Goal: Transaction & Acquisition: Purchase product/service

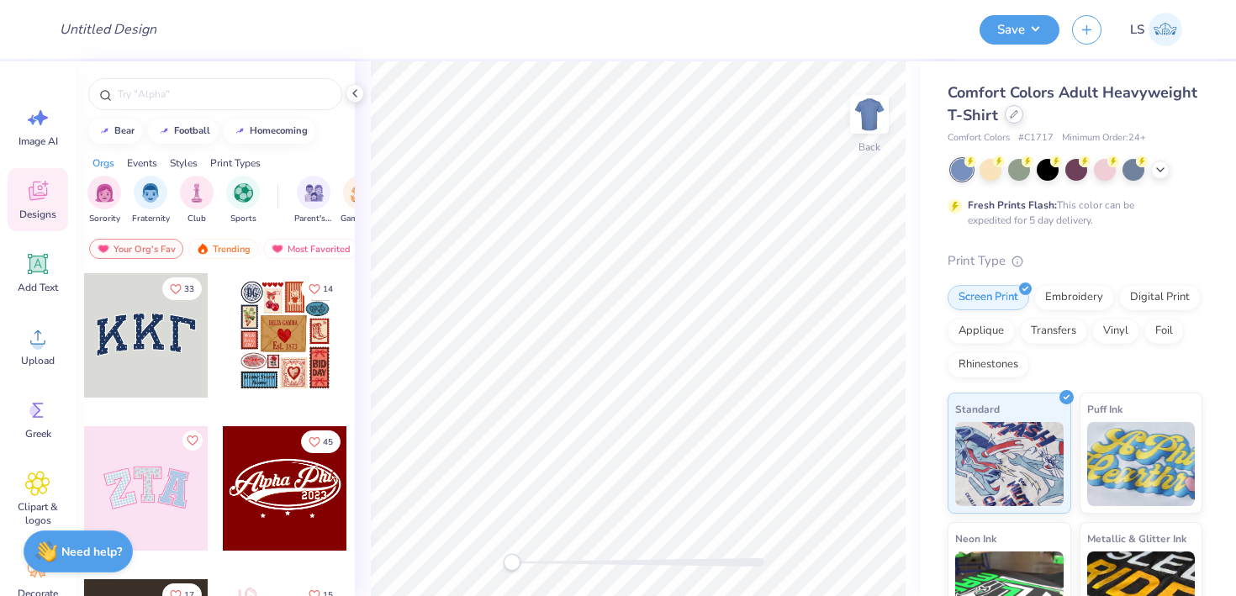
click at [1006, 113] on div at bounding box center [1014, 114] width 19 height 19
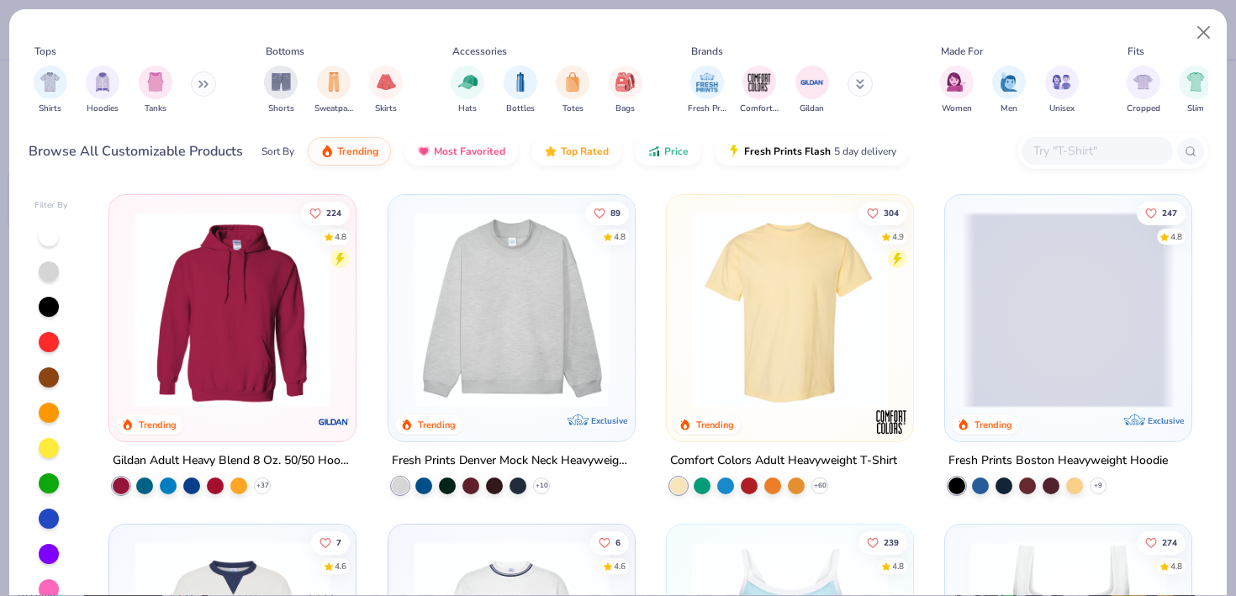
click at [1083, 141] on input "text" at bounding box center [1097, 150] width 130 height 19
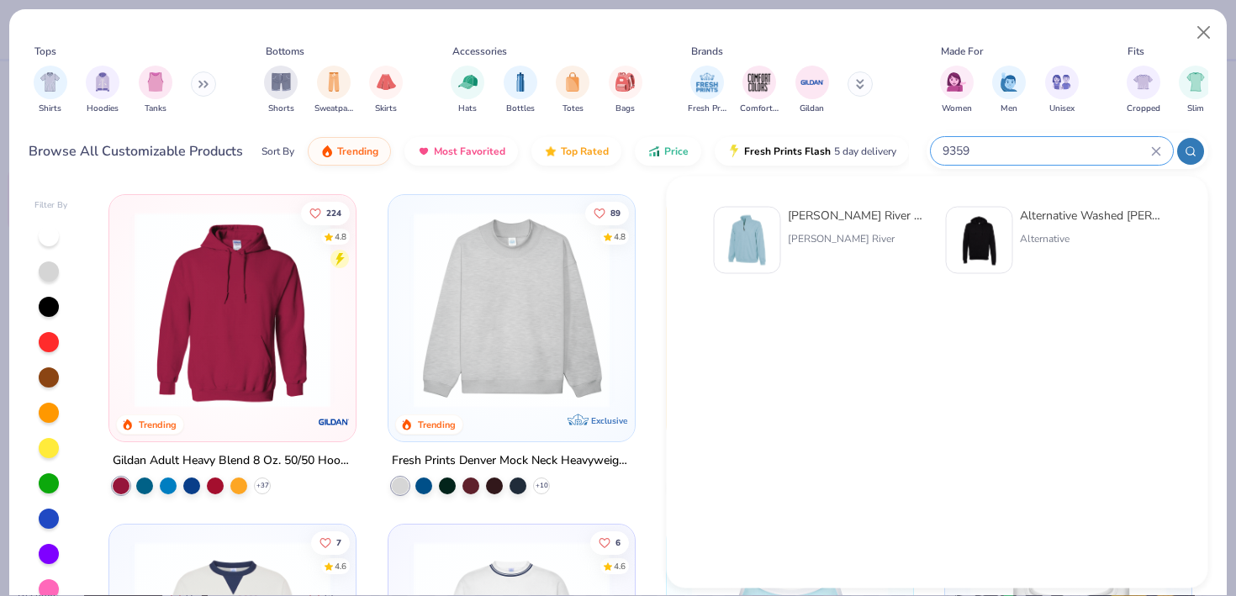
type input "9359"
click at [890, 221] on div "[PERSON_NAME] River Adult Crosswind Quarter Zip Sweatshirt" at bounding box center [858, 216] width 141 height 18
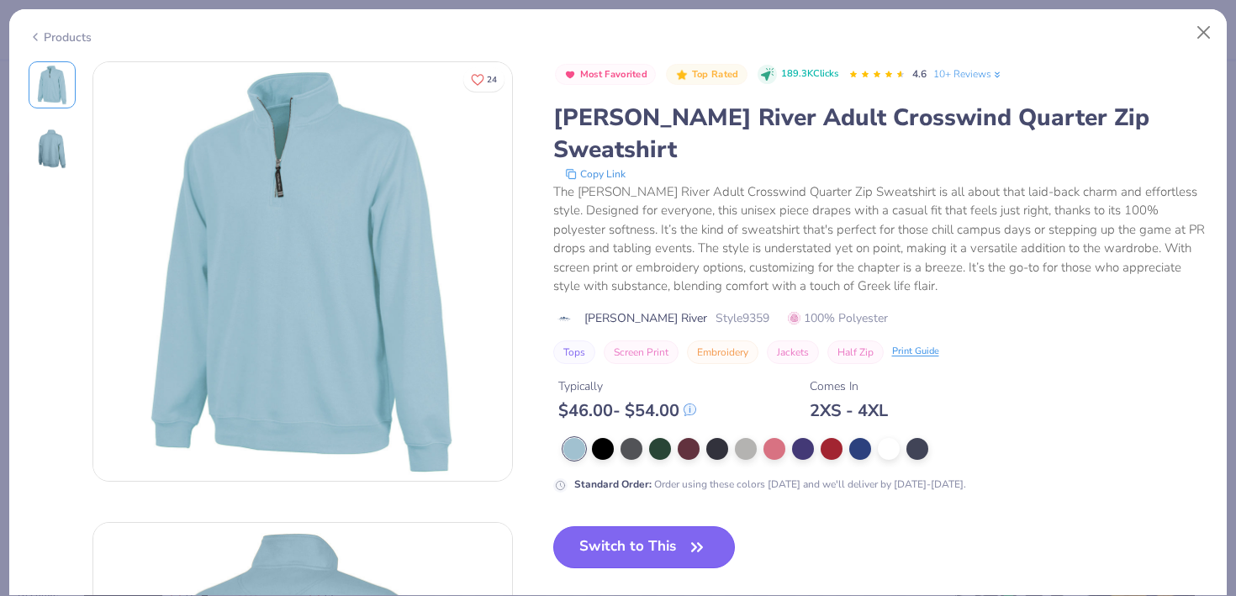
click at [630, 526] on button "Switch to This" at bounding box center [644, 547] width 183 height 42
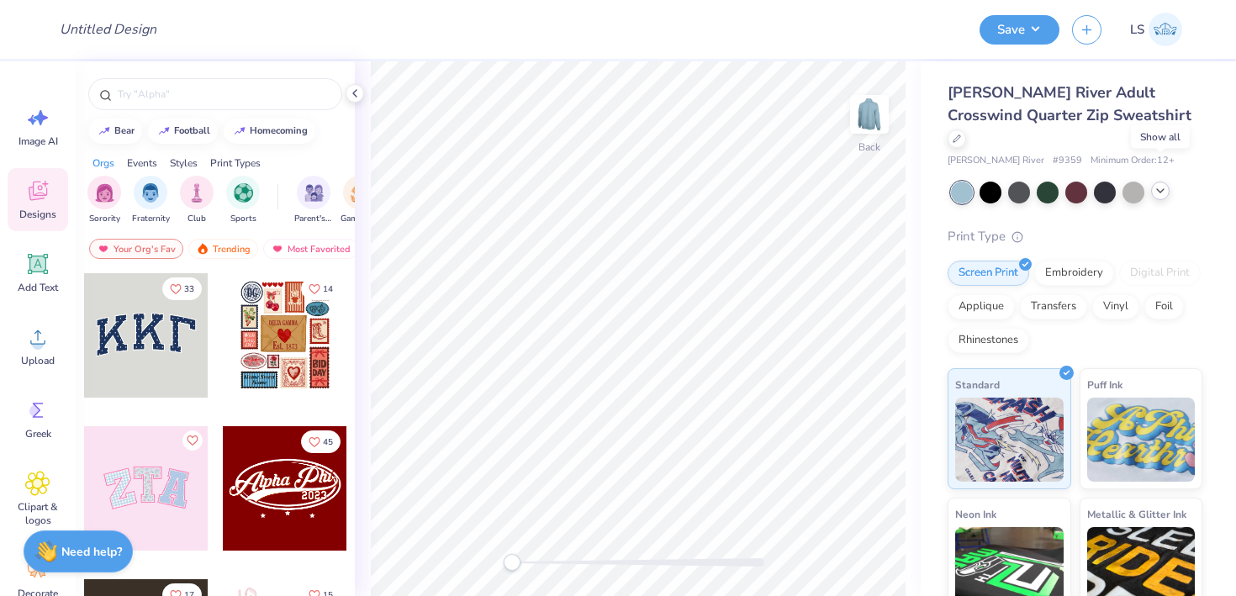
click at [1167, 182] on div at bounding box center [1160, 191] width 19 height 19
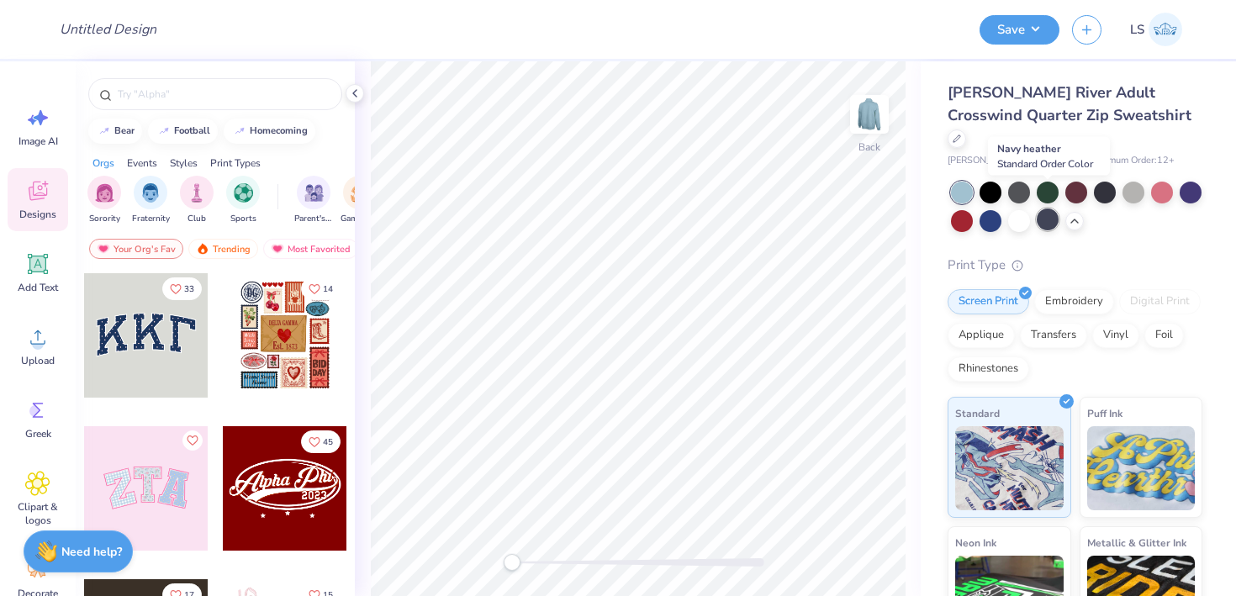
click at [1049, 209] on div at bounding box center [1048, 220] width 22 height 22
